Goal: Information Seeking & Learning: Learn about a topic

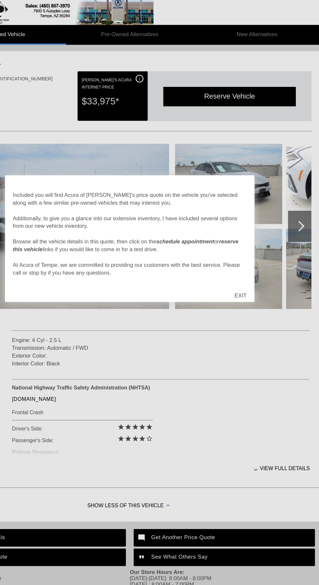
click at [257, 240] on div "EXIT" at bounding box center [251, 247] width 23 height 20
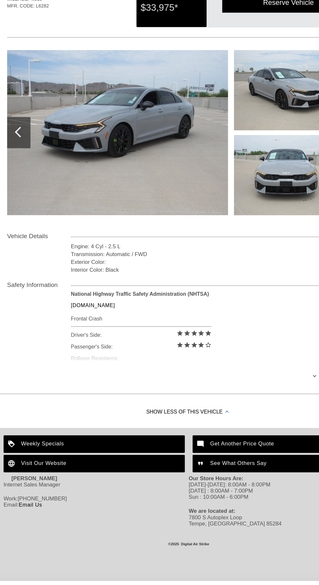
click at [183, 418] on div "Show Less of this Vehicle" at bounding box center [159, 422] width 319 height 26
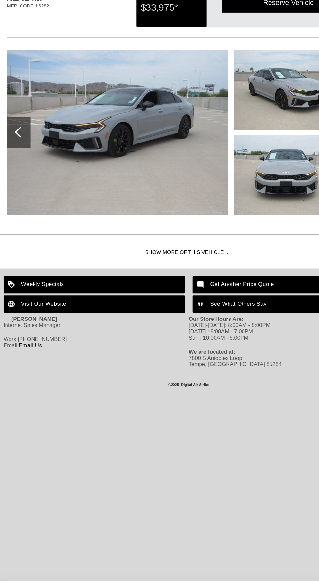
click at [181, 287] on div "Show More of this Vehicle" at bounding box center [159, 289] width 319 height 26
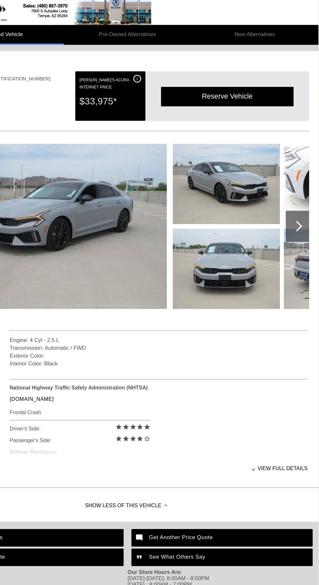
click at [304, 193] on div at bounding box center [301, 189] width 20 height 26
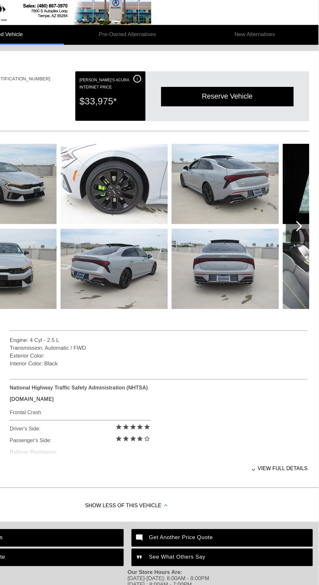
click at [306, 192] on div at bounding box center [301, 189] width 20 height 26
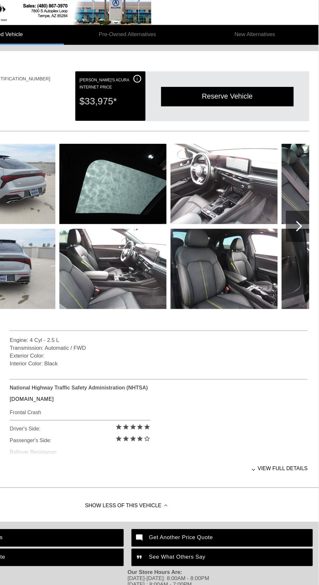
click at [282, 385] on div "View full details" at bounding box center [185, 391] width 248 height 16
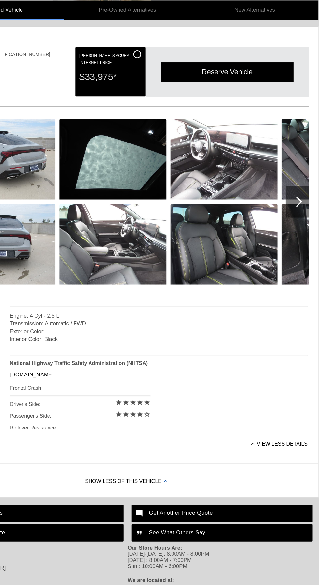
click at [284, 385] on div "View less details" at bounding box center [185, 391] width 248 height 16
click at [286, 386] on div "View full details" at bounding box center [185, 391] width 248 height 16
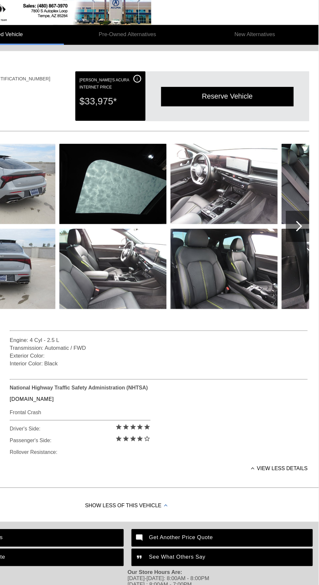
click at [305, 193] on div at bounding box center [301, 189] width 20 height 26
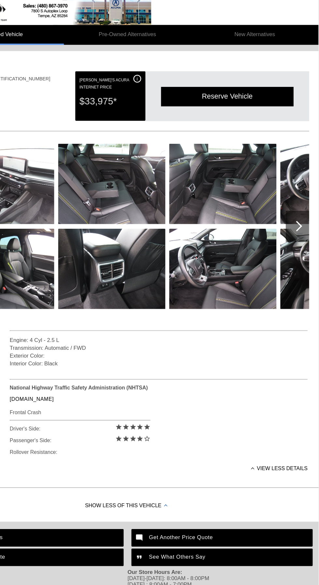
click at [304, 188] on div at bounding box center [300, 188] width 9 height 9
